Goal: Information Seeking & Learning: Compare options

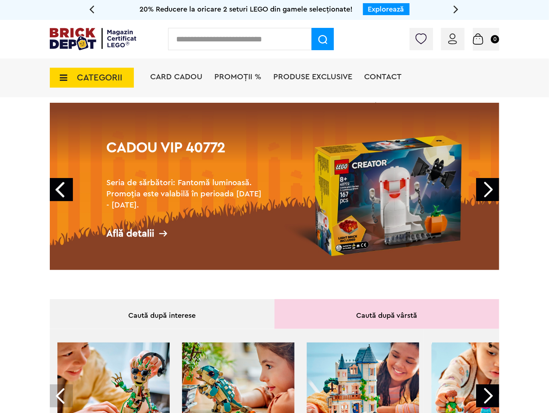
click at [117, 74] on span "CATEGORII" at bounding box center [99, 77] width 45 height 9
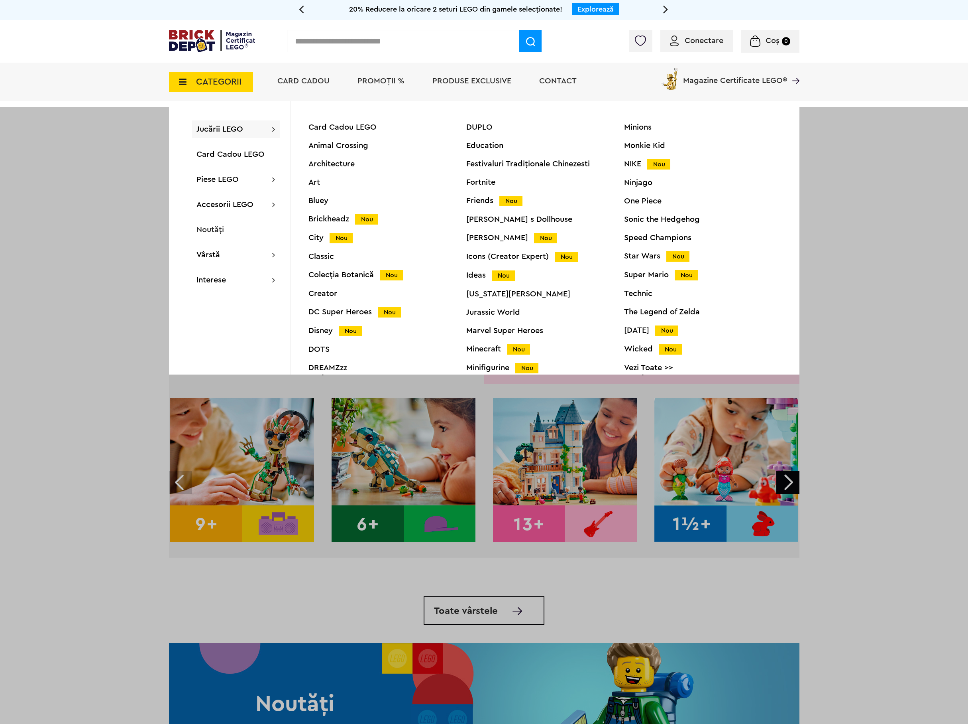
click at [323, 85] on span "Produse exclusive" at bounding box center [472, 81] width 79 height 8
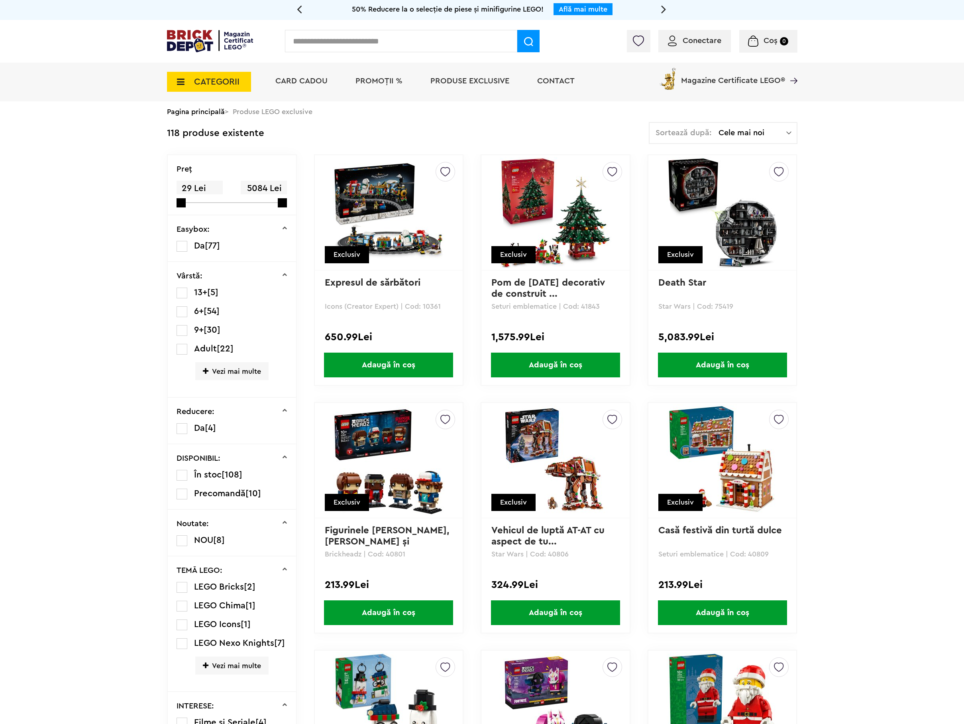
click at [196, 115] on link "Pagina principală" at bounding box center [196, 111] width 58 height 7
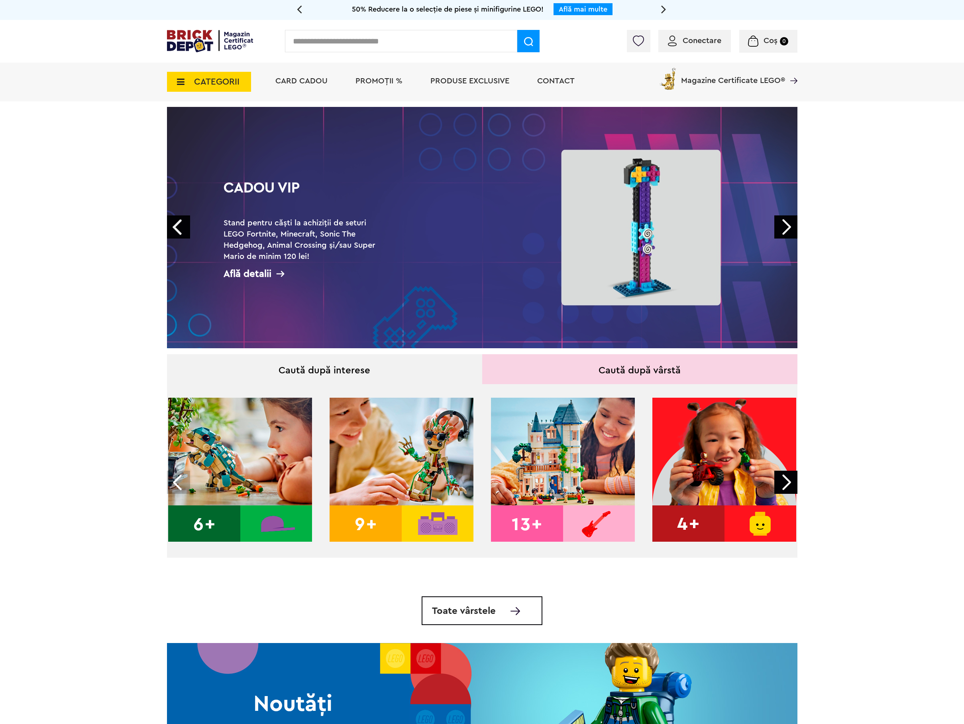
click at [224, 85] on span "CATEGORII" at bounding box center [216, 81] width 45 height 9
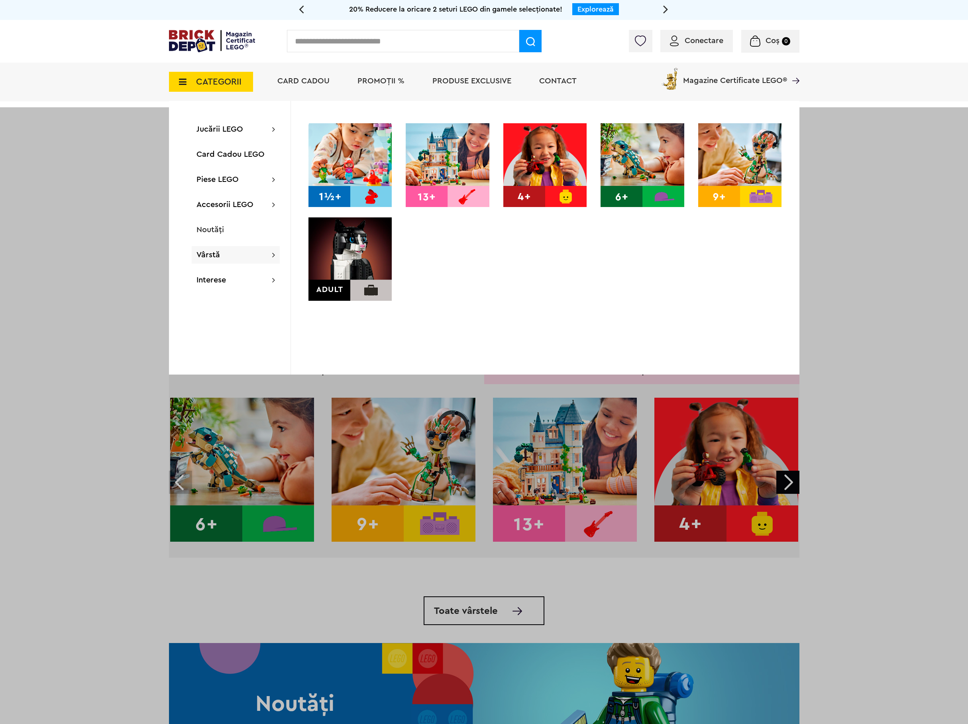
click at [342, 268] on img at bounding box center [351, 259] width 84 height 84
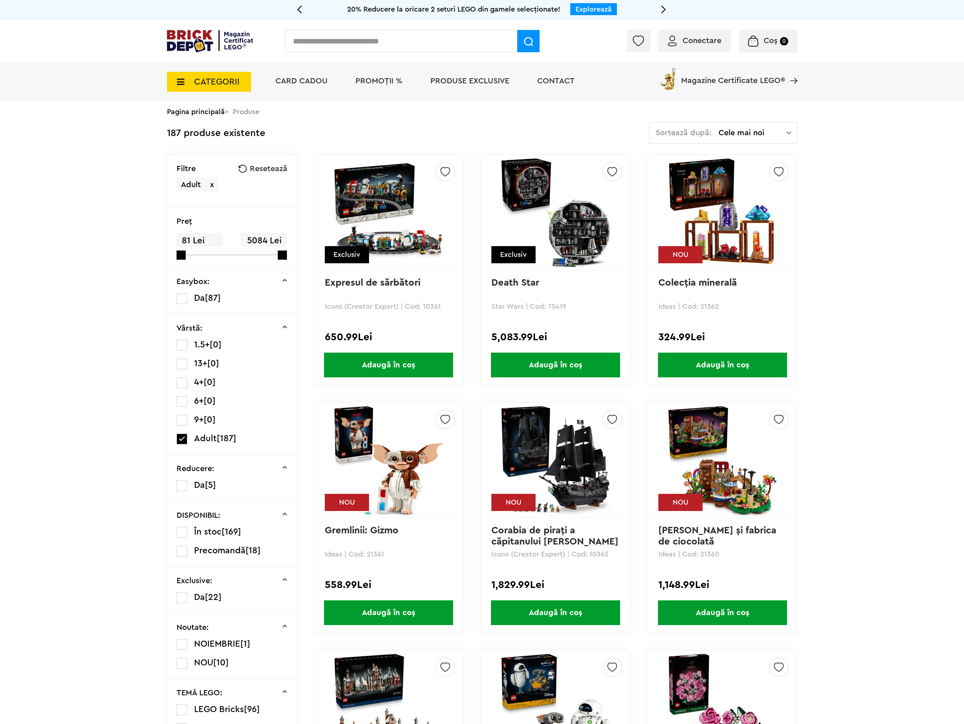
click at [706, 132] on span "Sortează după:" at bounding box center [684, 133] width 56 height 8
click at [692, 208] on li "Cele mai scumpe" at bounding box center [723, 204] width 143 height 13
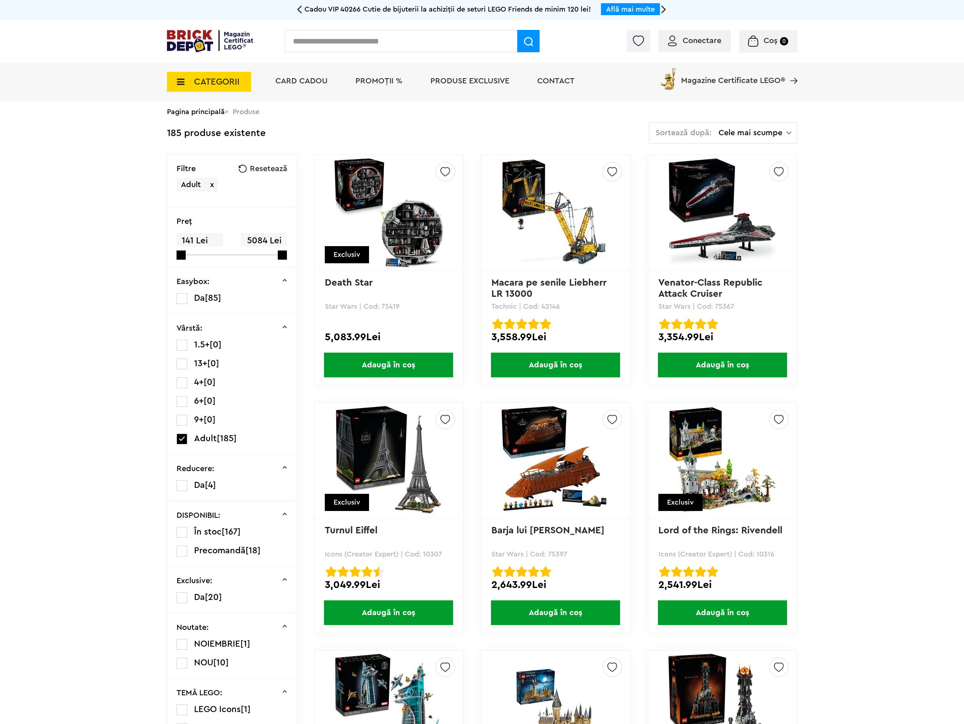
drag, startPoint x: 580, startPoint y: 290, endPoint x: 582, endPoint y: 286, distance: 4.3
drag, startPoint x: 582, startPoint y: 286, endPoint x: 592, endPoint y: 290, distance: 10.7
click at [592, 290] on p "Macara pe senile Liebherr LR 13000" at bounding box center [556, 288] width 128 height 22
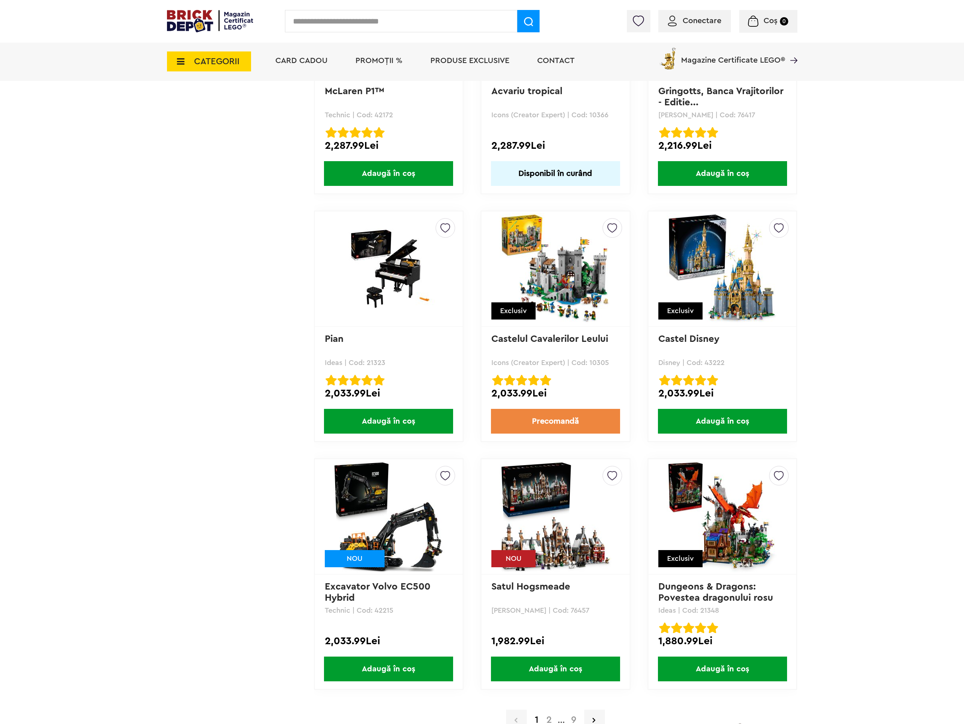
scroll to position [1276, 0]
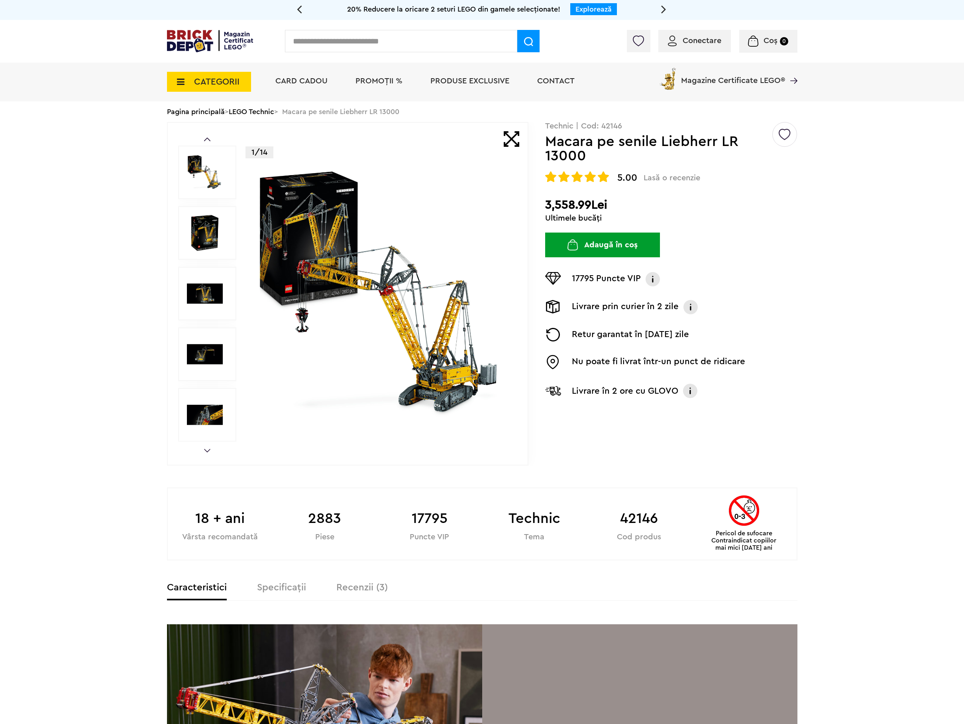
click at [411, 293] on img at bounding box center [382, 293] width 257 height 257
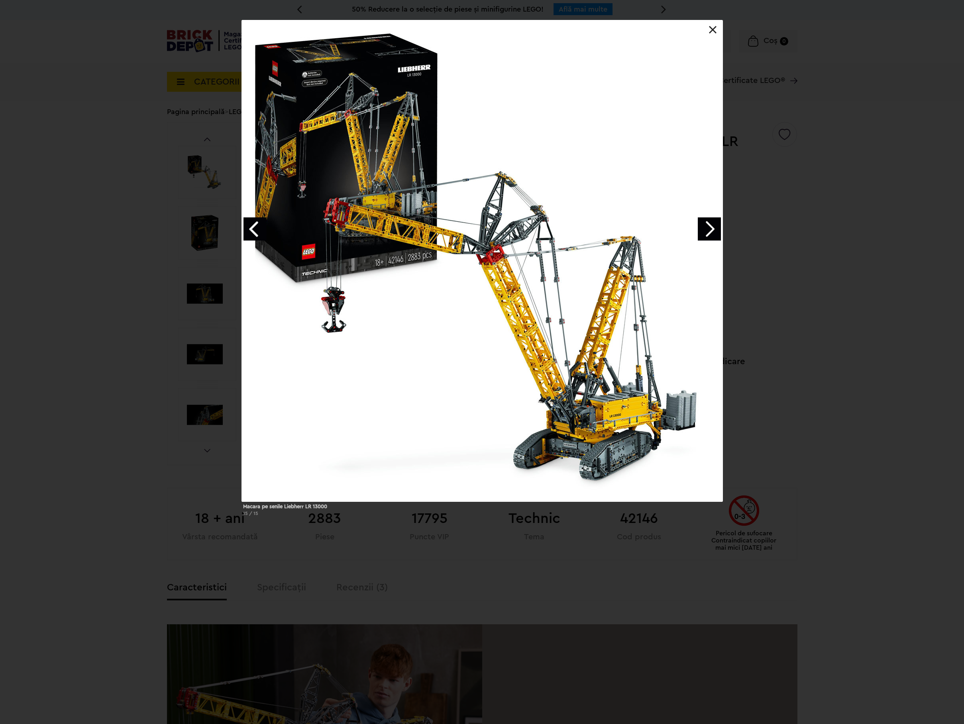
click at [710, 234] on link "Next image" at bounding box center [709, 228] width 23 height 23
click at [710, 225] on link "Next image" at bounding box center [709, 228] width 23 height 23
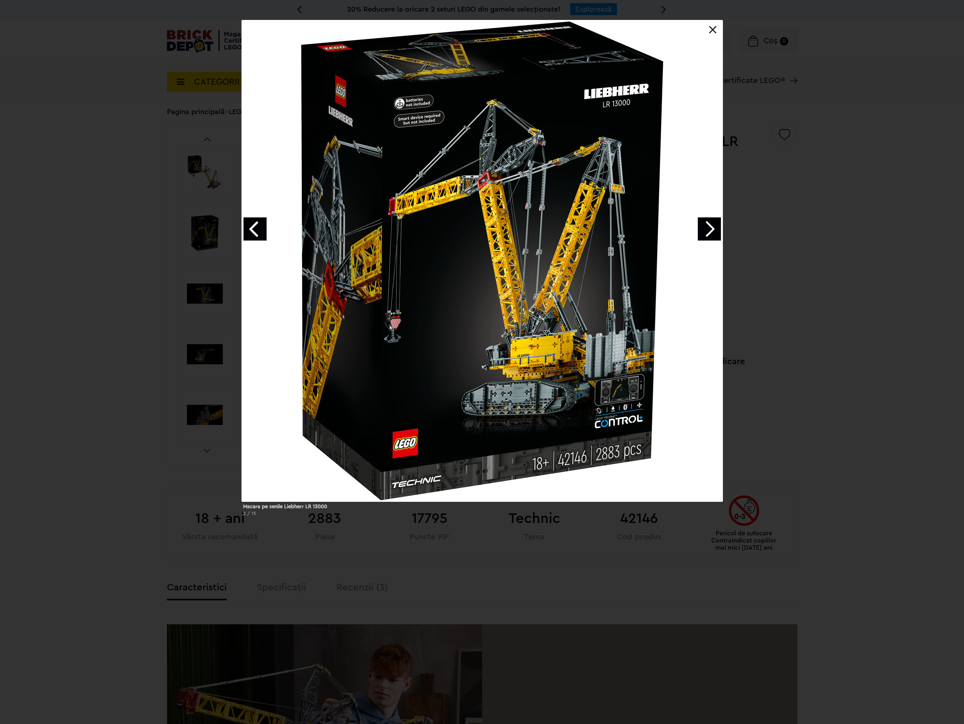
click at [916, 287] on div "Macara pe senile Liebherr LR 13000 2 / 15" at bounding box center [482, 271] width 964 height 502
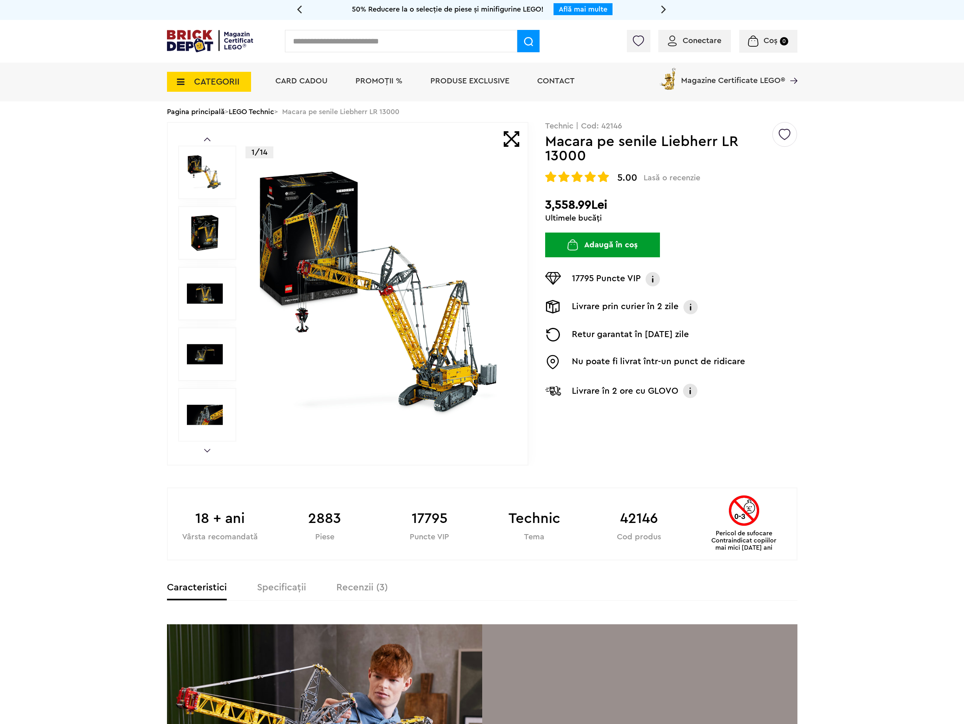
click at [255, 110] on link "LEGO Technic" at bounding box center [251, 111] width 45 height 7
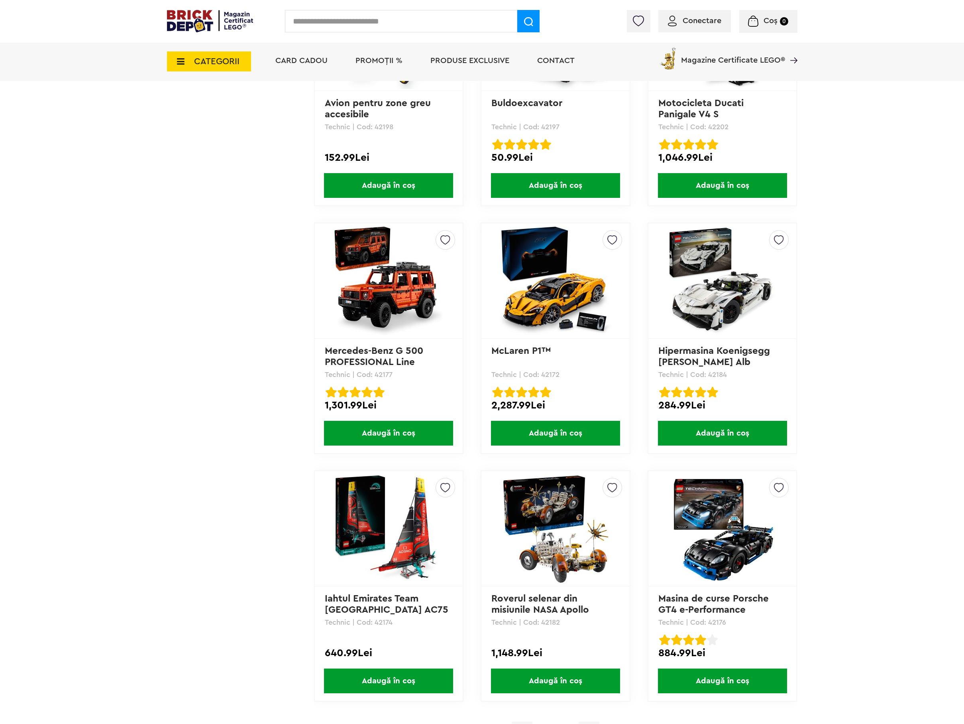
scroll to position [1866, 0]
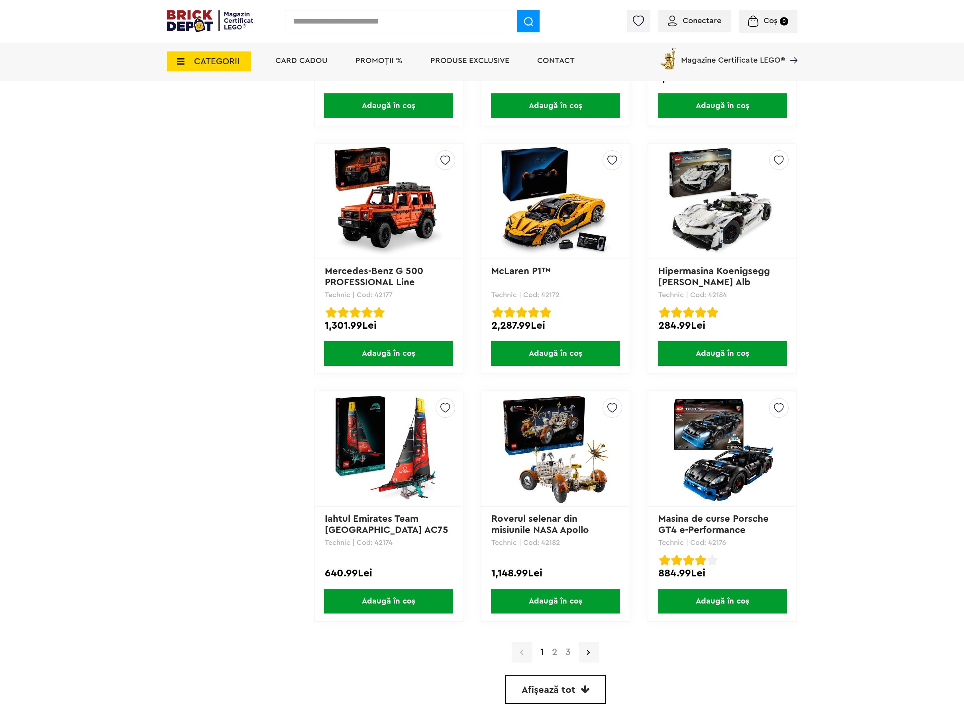
click at [555, 651] on link "2" at bounding box center [555, 652] width 14 height 10
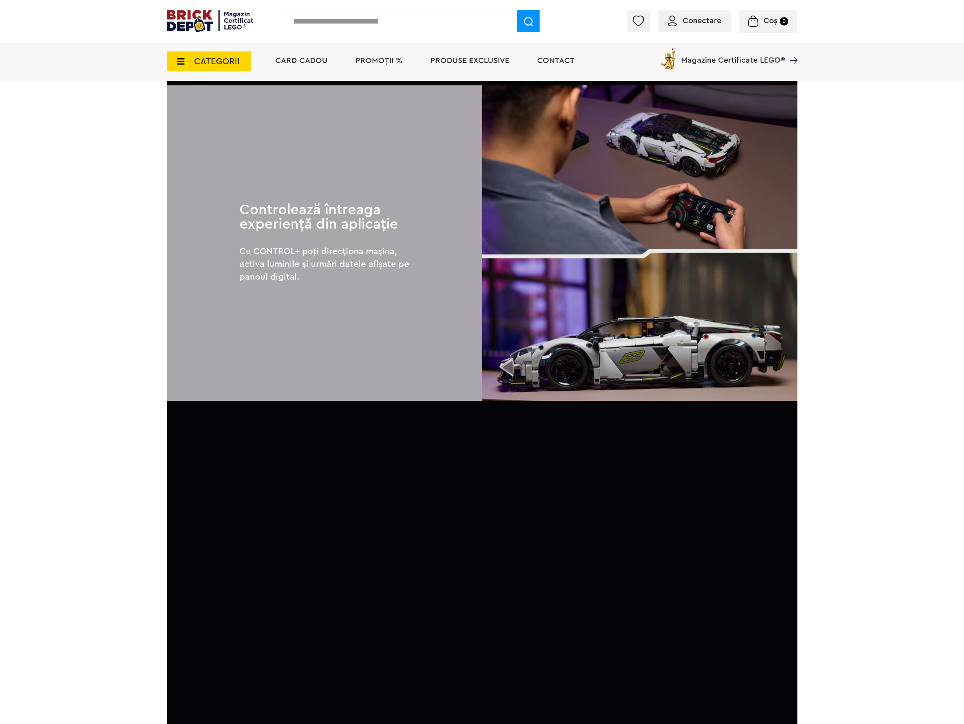
scroll to position [1243, 0]
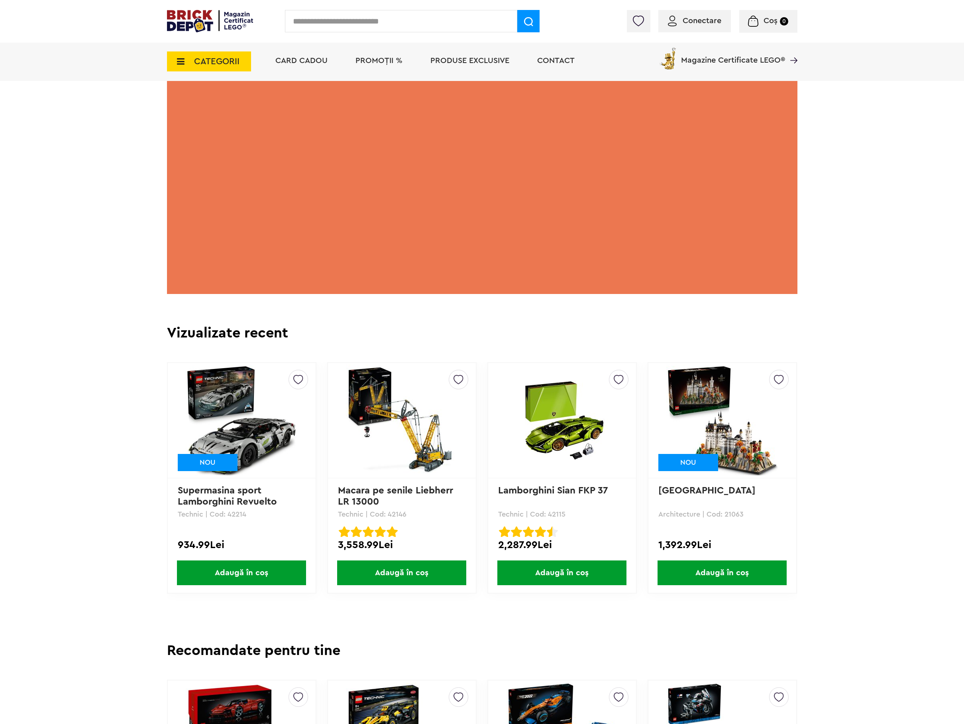
scroll to position [1755, 0]
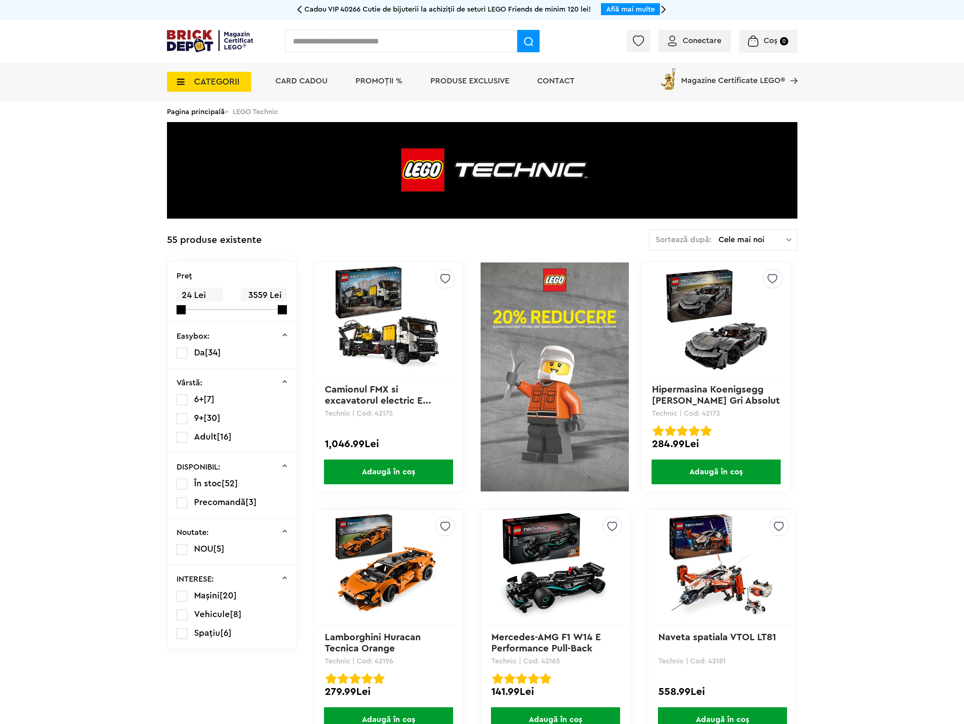
click at [747, 241] on span "Cele mai noi" at bounding box center [753, 240] width 68 height 8
click at [716, 311] on li "Cele mai scumpe" at bounding box center [723, 311] width 143 height 13
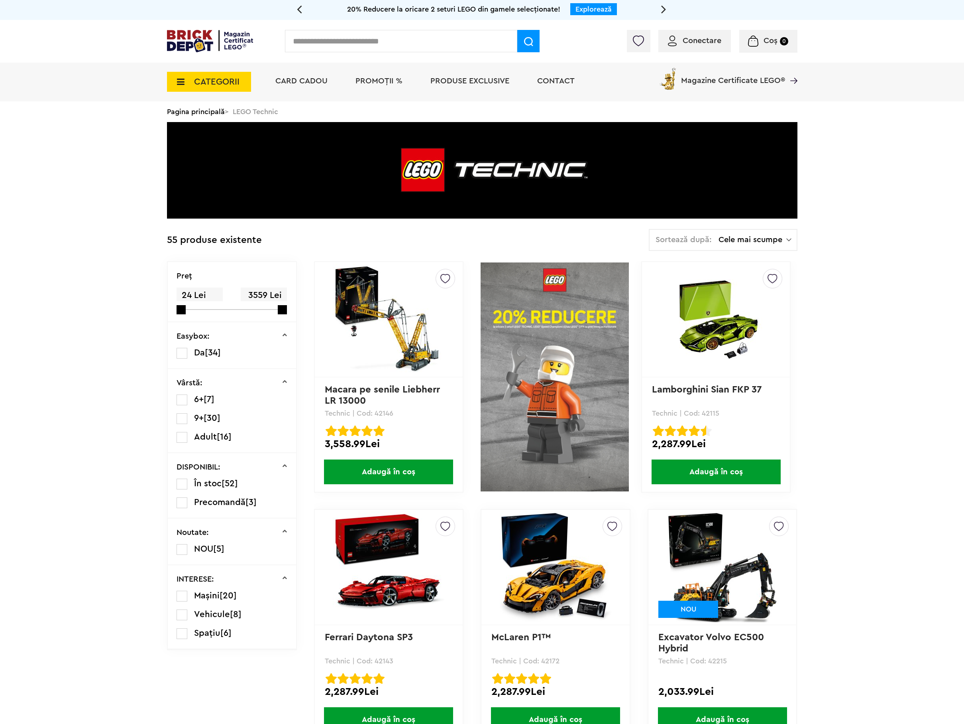
click at [709, 391] on link "Lamborghini Sian FKP 37" at bounding box center [707, 390] width 110 height 10
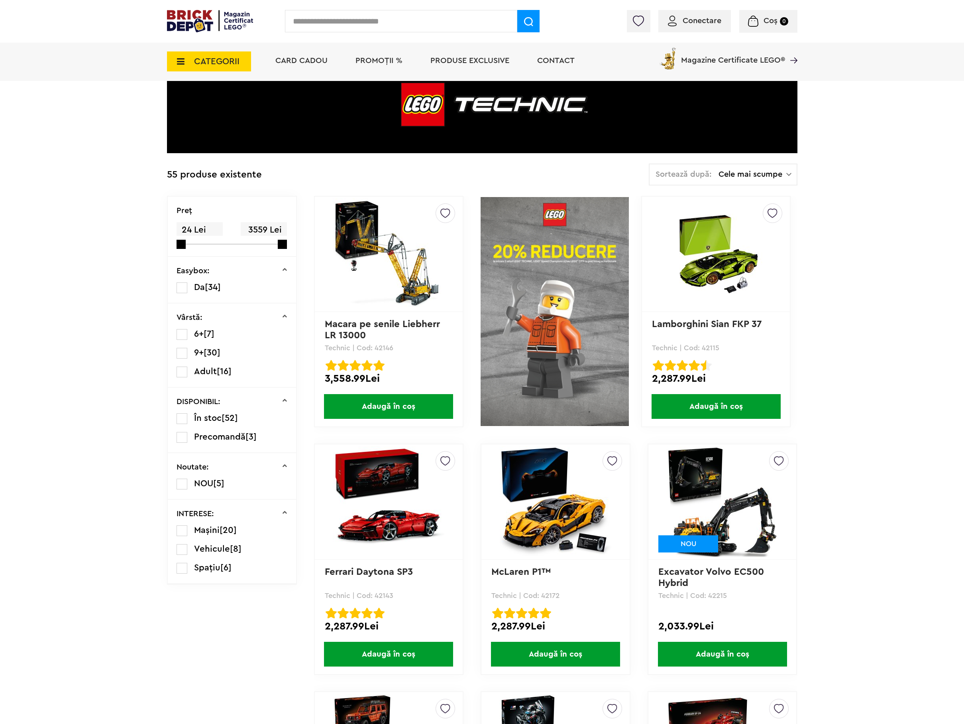
click at [702, 496] on img at bounding box center [723, 502] width 112 height 112
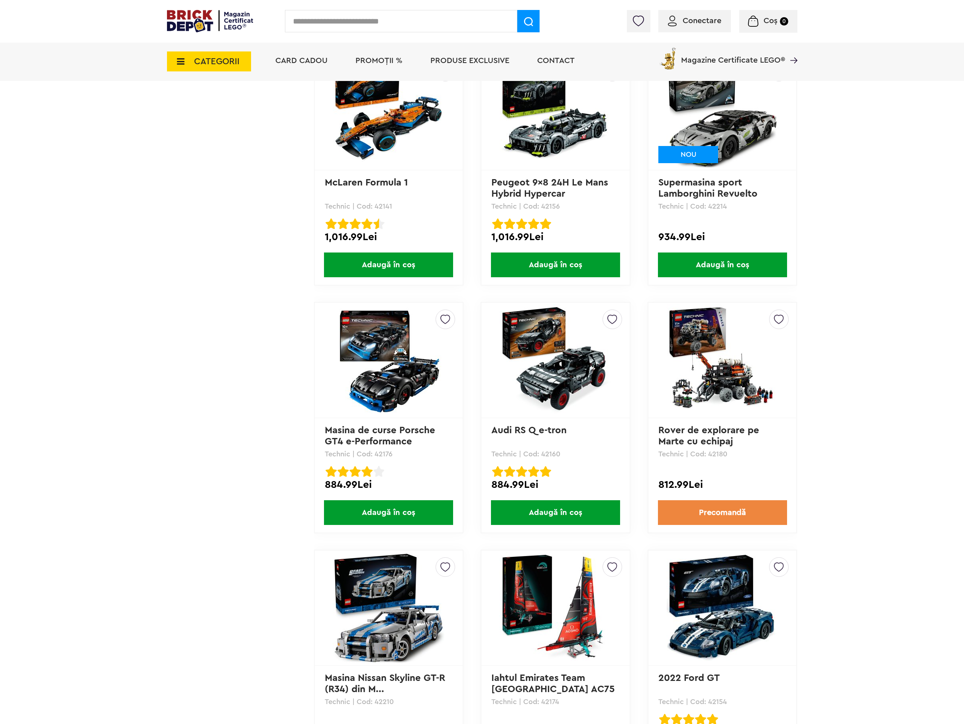
scroll to position [1539, 0]
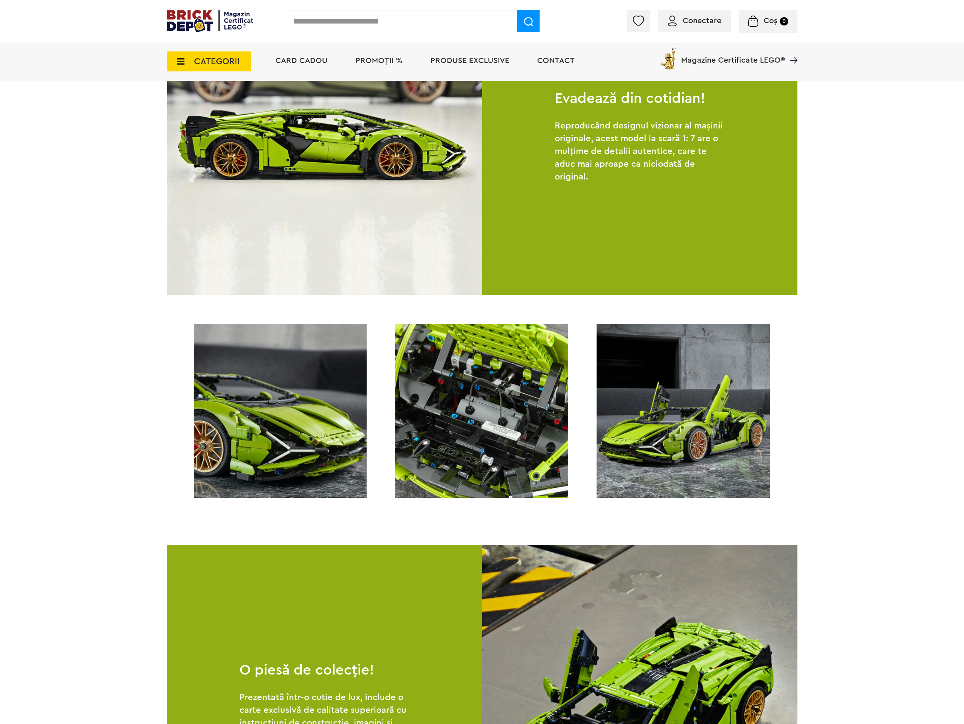
scroll to position [207, 0]
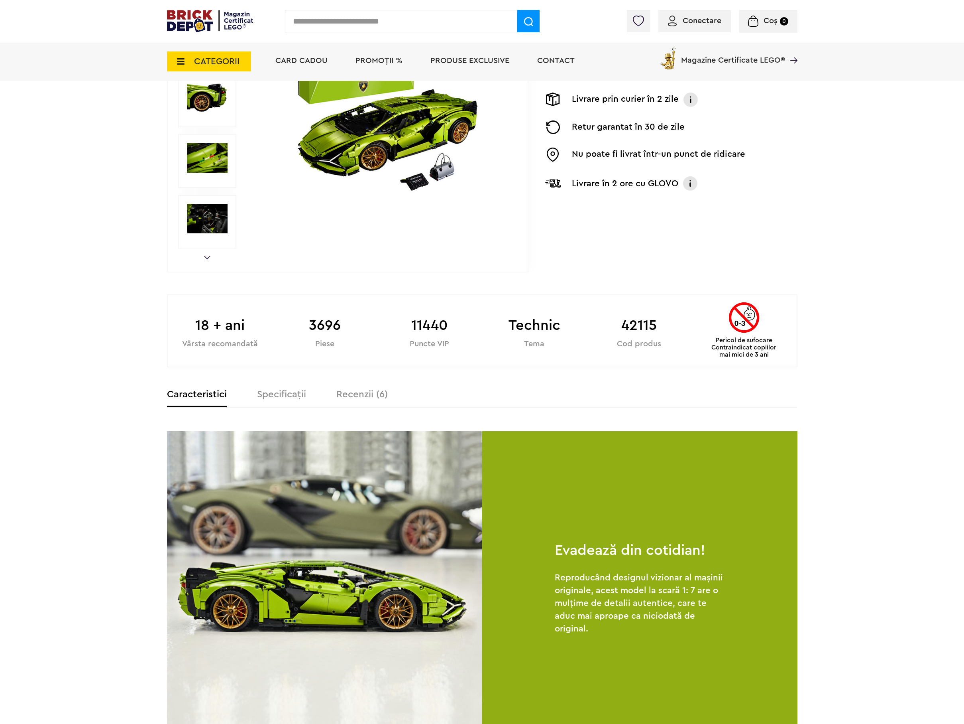
click at [377, 397] on label "Recenzii (6)" at bounding box center [361, 395] width 51 height 10
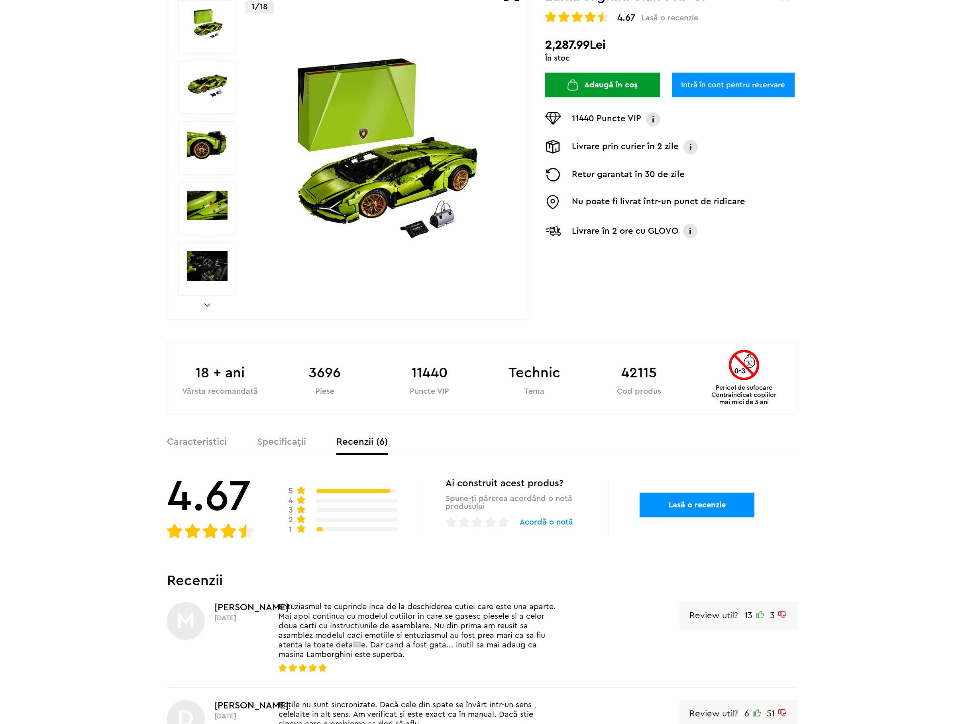
scroll to position [0, 0]
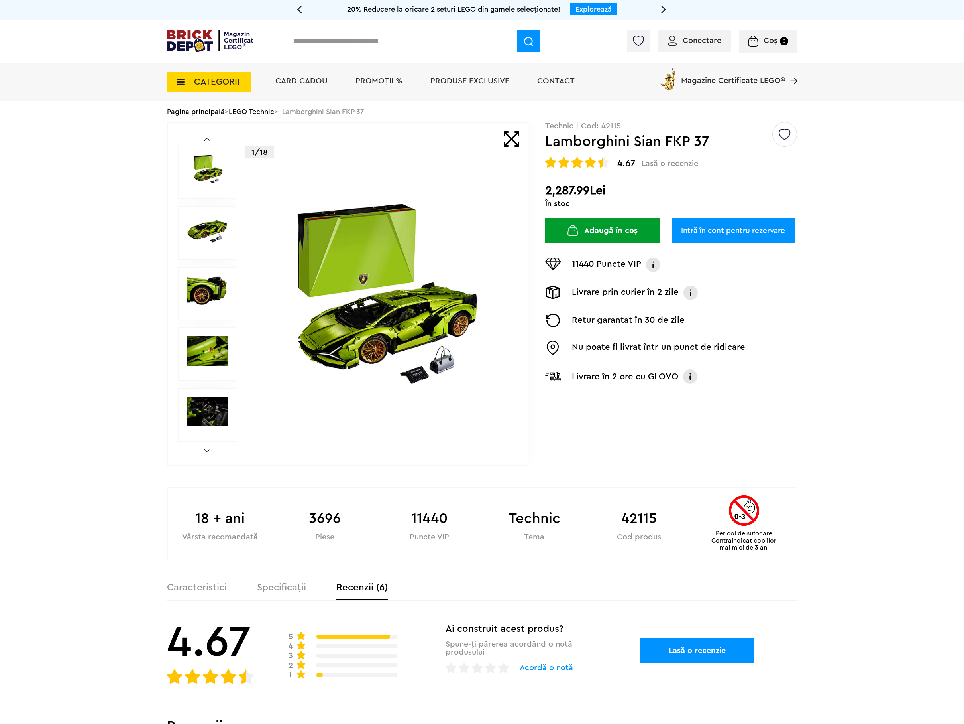
click at [617, 466] on div "Prev Next 1/18 Creează o listă nouă Technic | Cod: 42115 Lamborghini Sian FKP 3…" at bounding box center [482, 673] width 631 height 1102
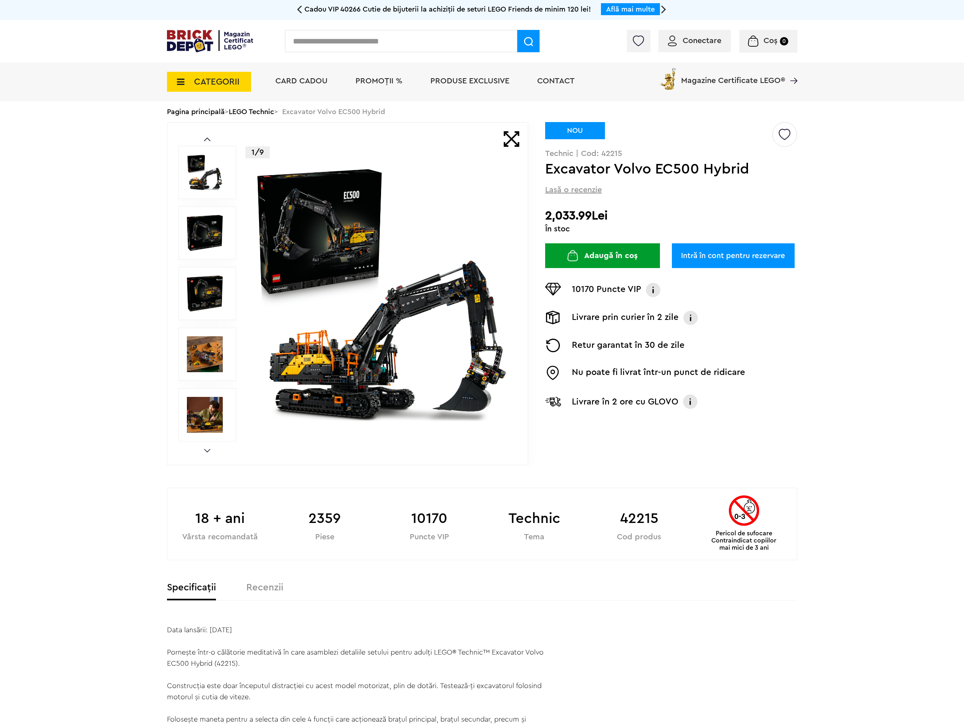
click at [392, 279] on img at bounding box center [382, 293] width 257 height 257
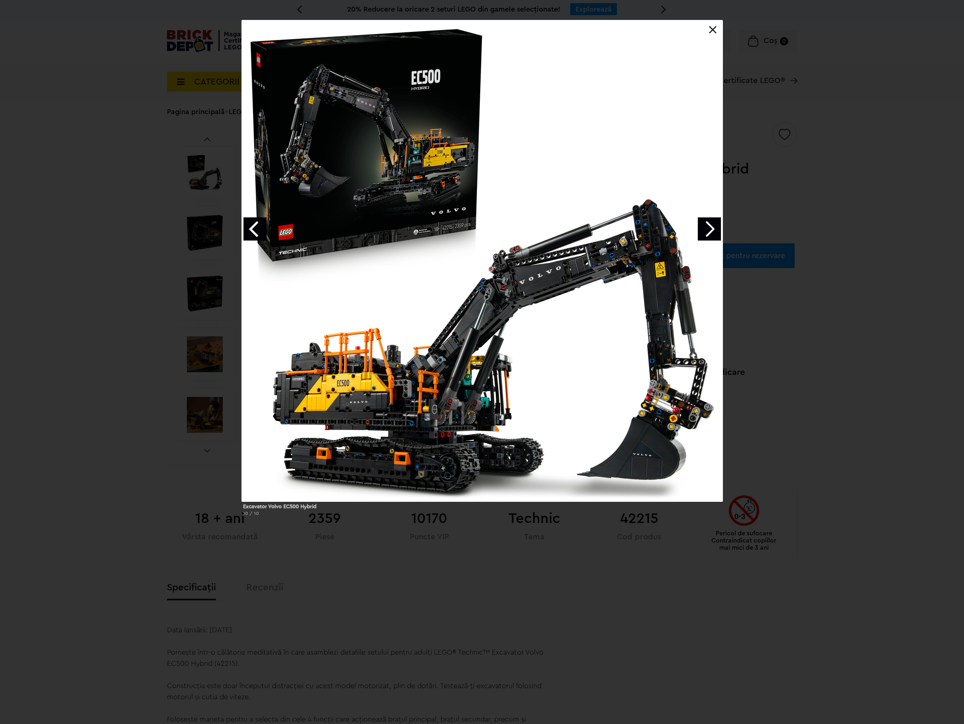
click at [706, 226] on link "Next image" at bounding box center [709, 228] width 23 height 23
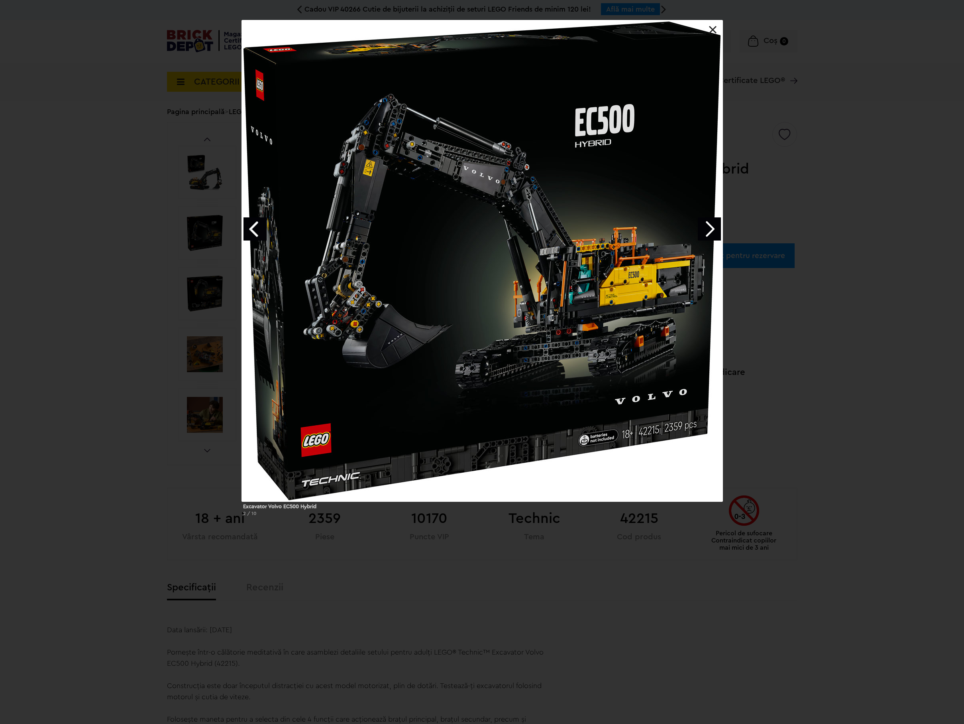
click at [706, 226] on link "Next image" at bounding box center [709, 228] width 23 height 23
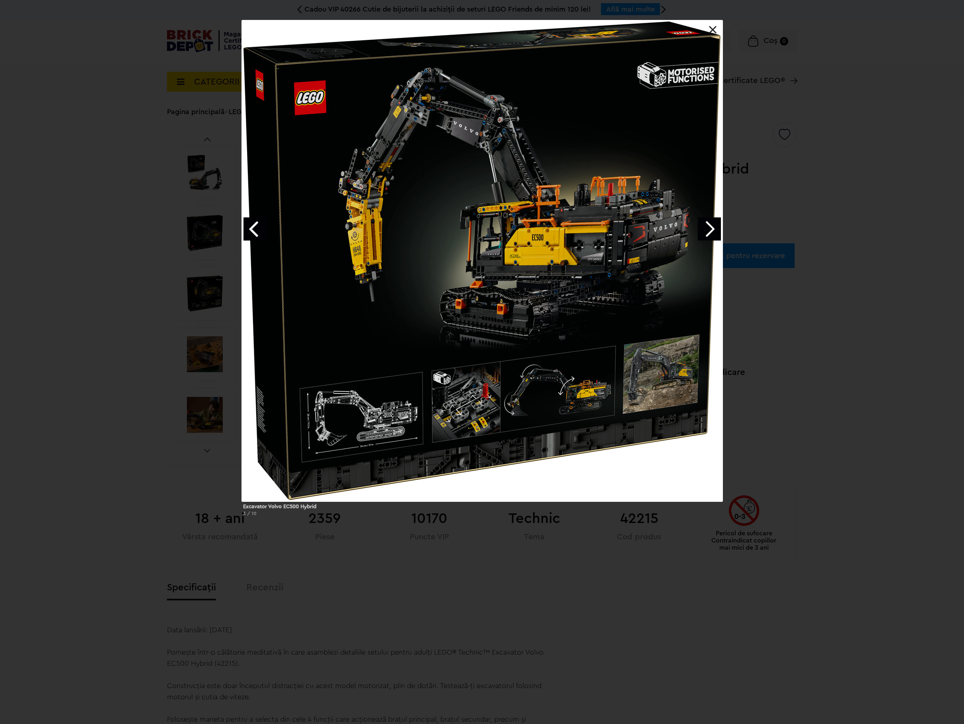
click at [832, 262] on div "Excavator Volvo EC500 Hybrid 3 / 10" at bounding box center [482, 271] width 964 height 502
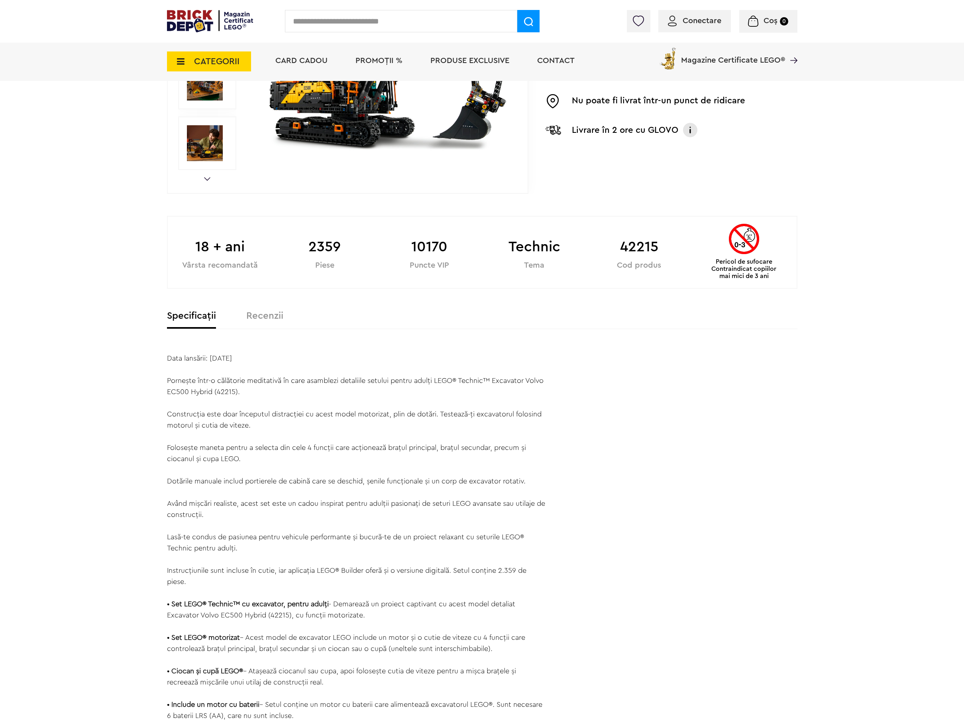
scroll to position [22, 0]
